Goal: Information Seeking & Learning: Learn about a topic

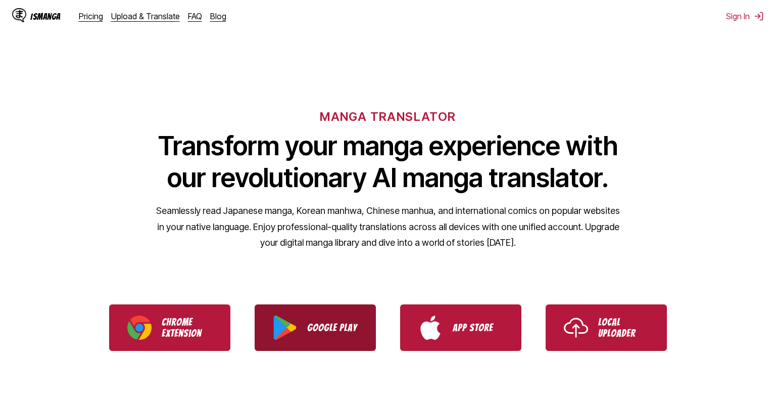
click at [319, 325] on p "Google Play" at bounding box center [332, 327] width 51 height 11
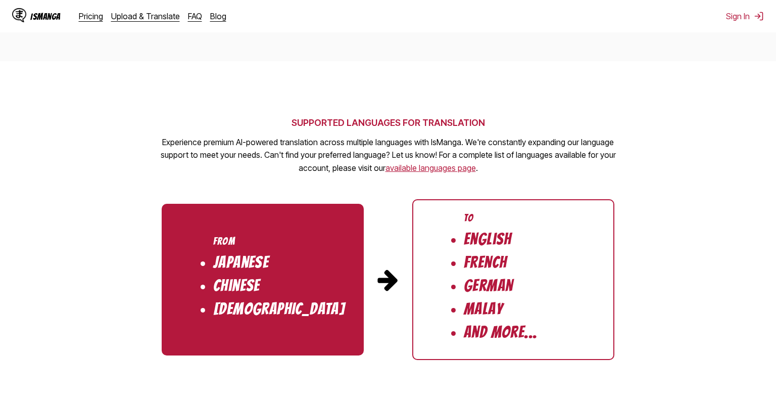
scroll to position [995, 0]
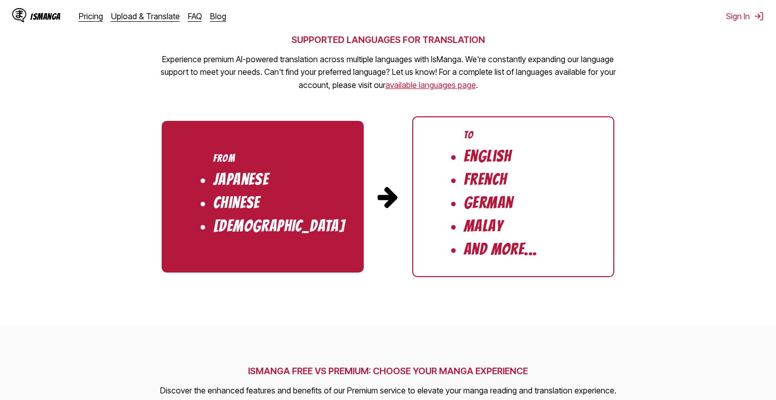
click at [477, 176] on li "French" at bounding box center [485, 179] width 43 height 17
click at [396, 192] on img at bounding box center [388, 197] width 24 height 24
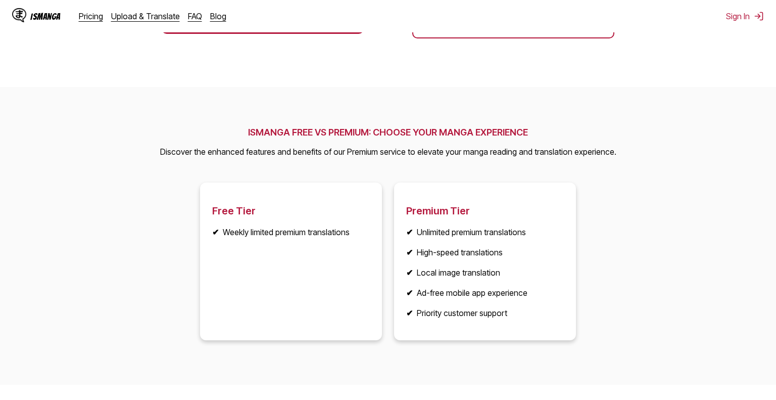
scroll to position [736, 0]
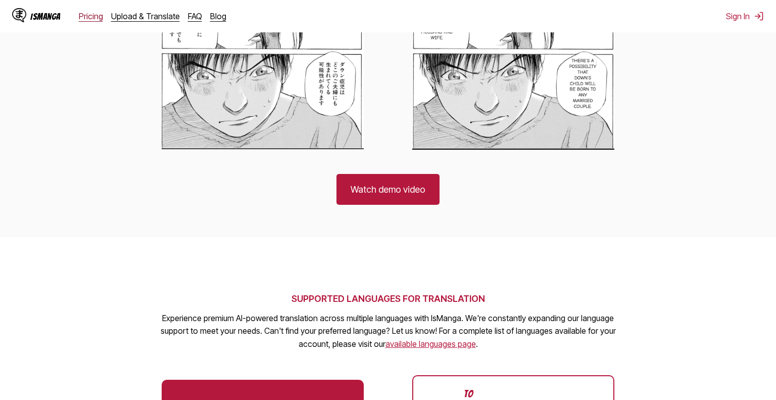
click at [86, 16] on link "Pricing" at bounding box center [91, 16] width 24 height 10
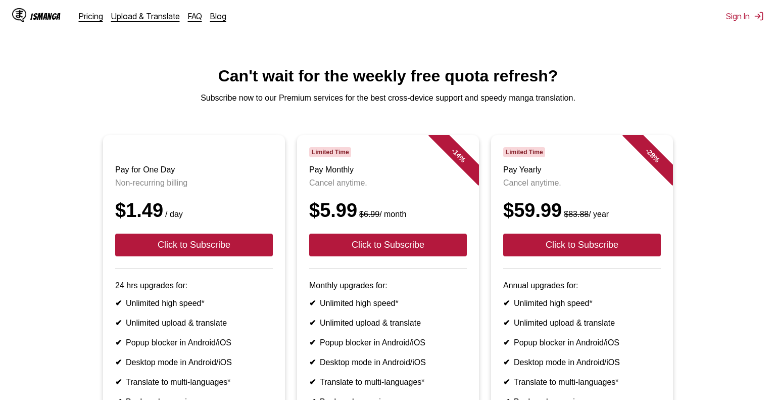
click at [115, 95] on p "Subscribe now to our Premium services for the best cross-device support and spe…" at bounding box center [388, 98] width 760 height 9
click at [57, 21] on div "IsManga" at bounding box center [45, 17] width 30 height 10
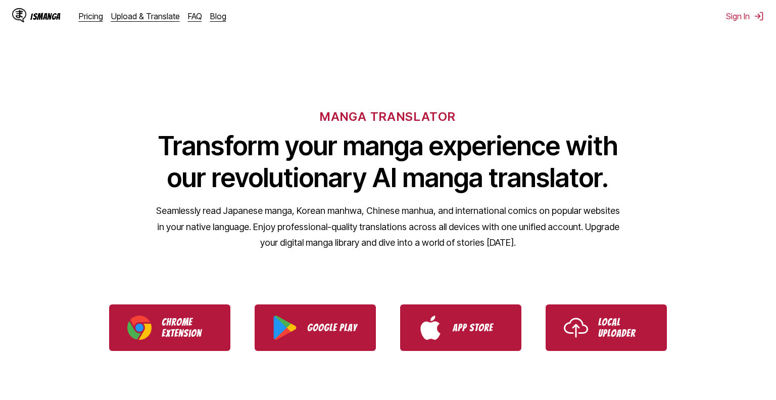
click at [53, 17] on div "IsManga" at bounding box center [45, 17] width 30 height 10
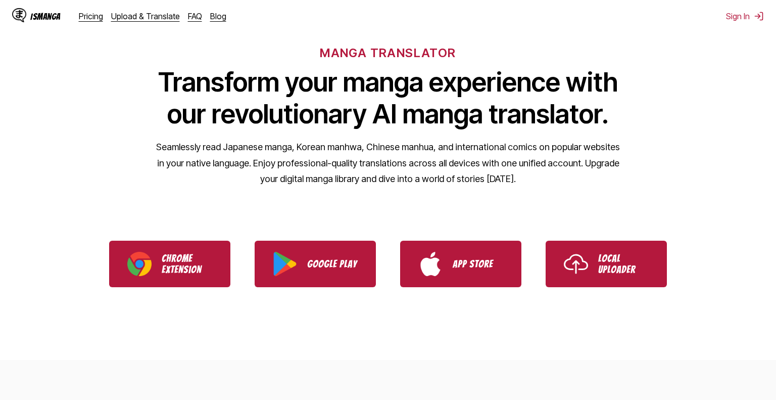
scroll to position [83, 0]
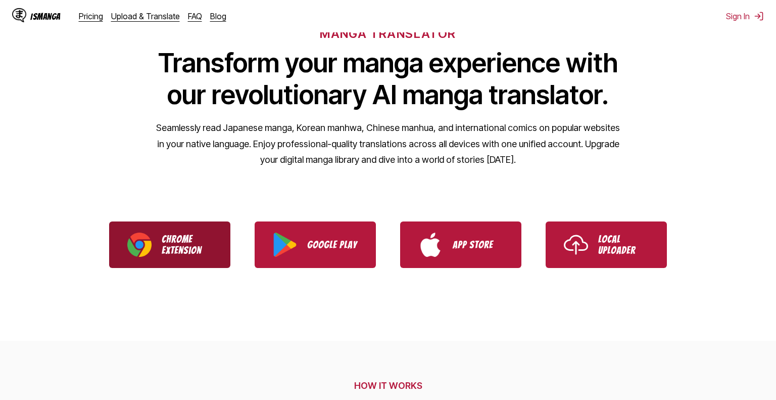
click at [180, 254] on p "Chrome Extension" at bounding box center [187, 245] width 51 height 22
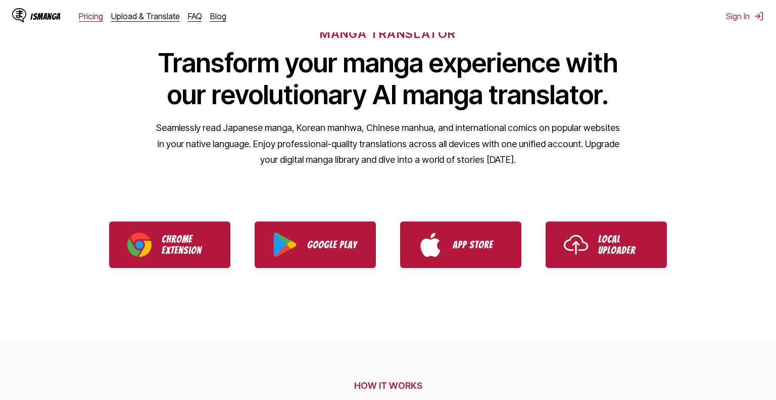
click at [90, 12] on link "Pricing" at bounding box center [91, 16] width 24 height 10
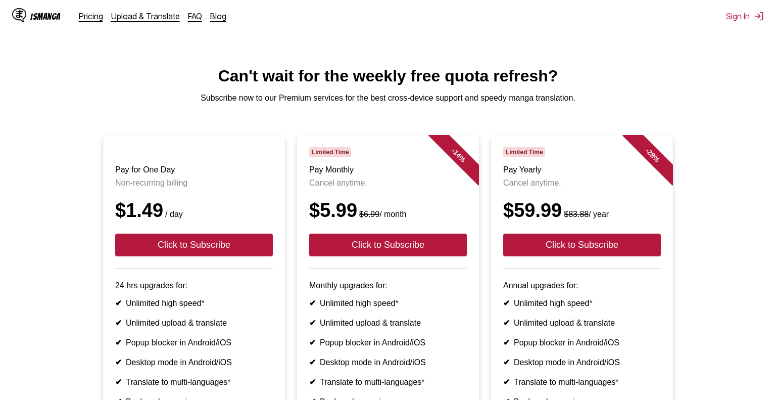
click at [41, 12] on div "IsManga" at bounding box center [45, 17] width 30 height 10
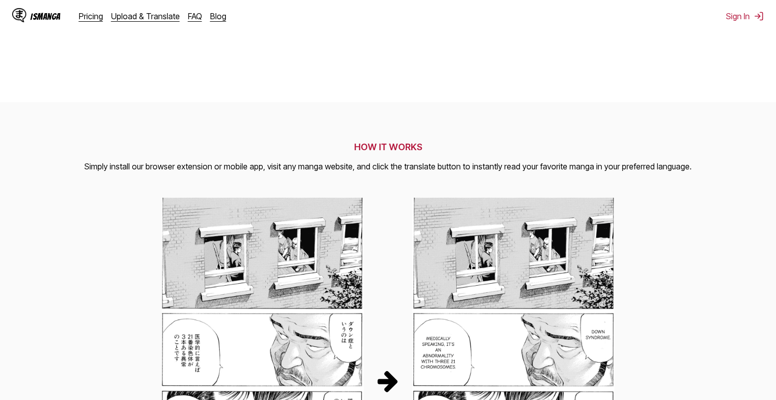
scroll to position [570, 0]
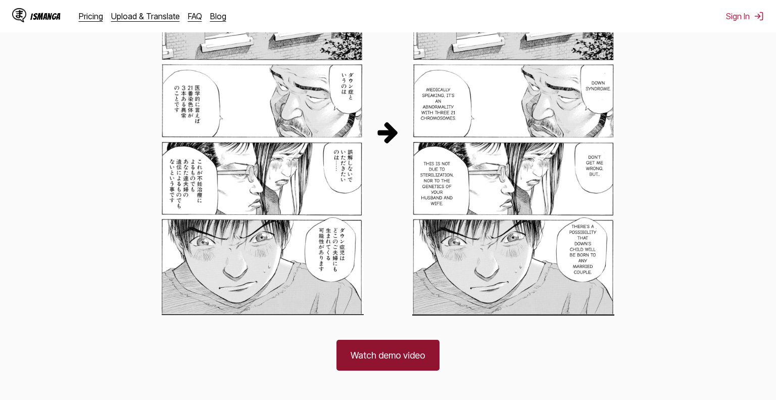
click at [403, 351] on link "Watch demo video" at bounding box center [388, 355] width 103 height 31
